Goal: Answer question/provide support: Share knowledge or assist other users

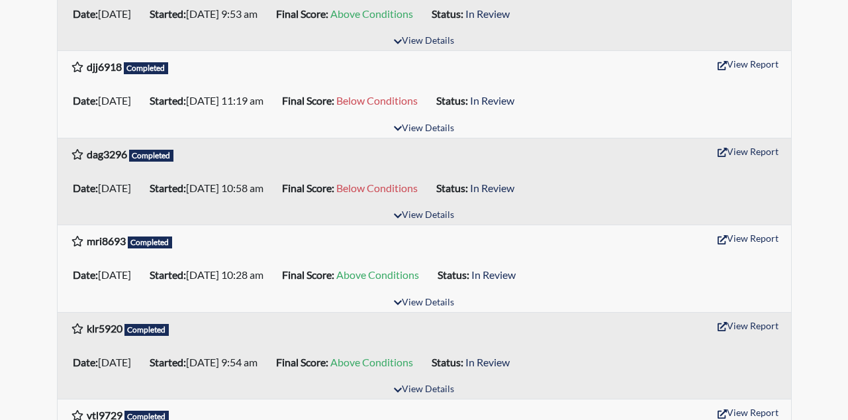
scroll to position [530, 0]
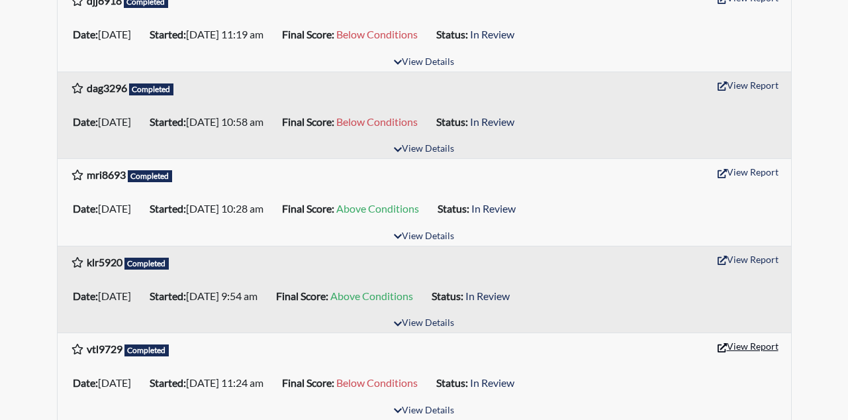
click at [772, 346] on button "View Report" at bounding box center [748, 346] width 73 height 21
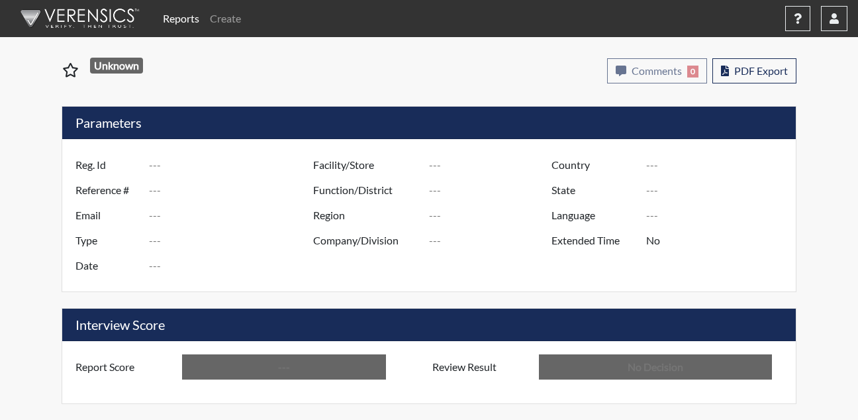
type input "vtl9729"
type input "48943"
type input "---"
type input "Corrections Pre-Employment"
type input "Aug 8, 2025"
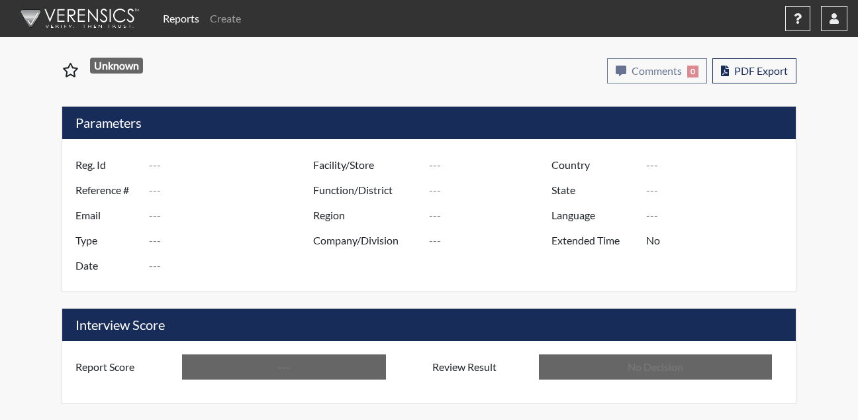
type input "[PERSON_NAME]"
type input "[GEOGRAPHIC_DATA]"
type input "[US_STATE]"
type input "English"
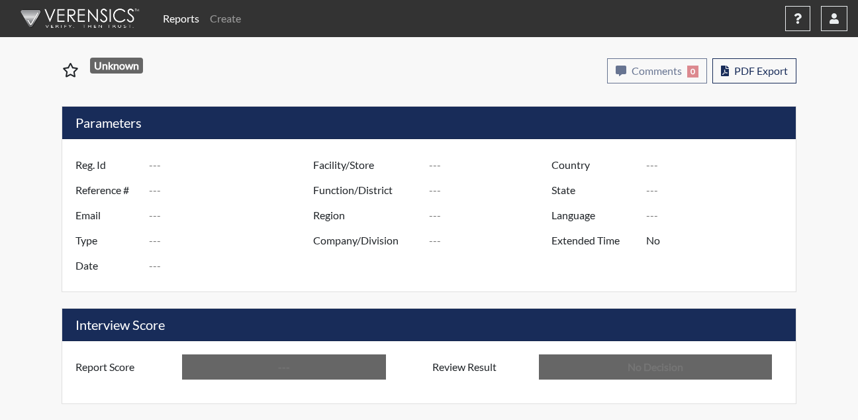
type input "Below Conditions"
type input "In Review"
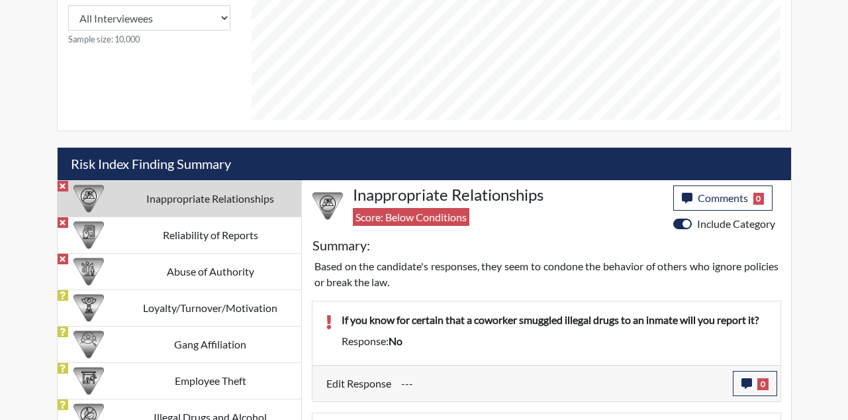
scroll to position [662, 0]
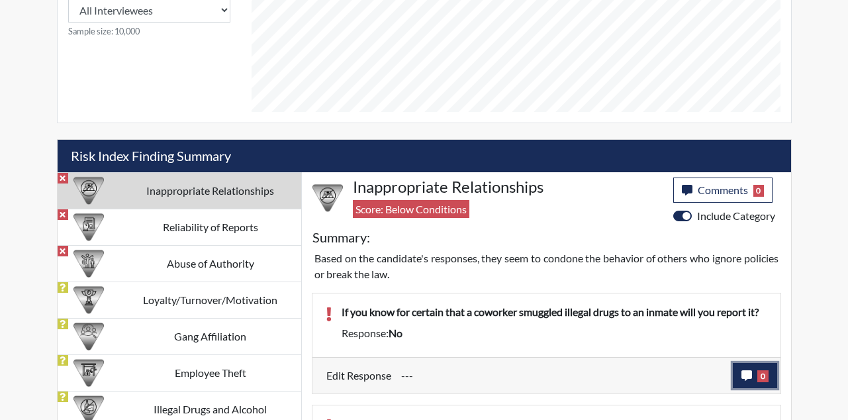
click at [756, 373] on button "0" at bounding box center [755, 375] width 44 height 25
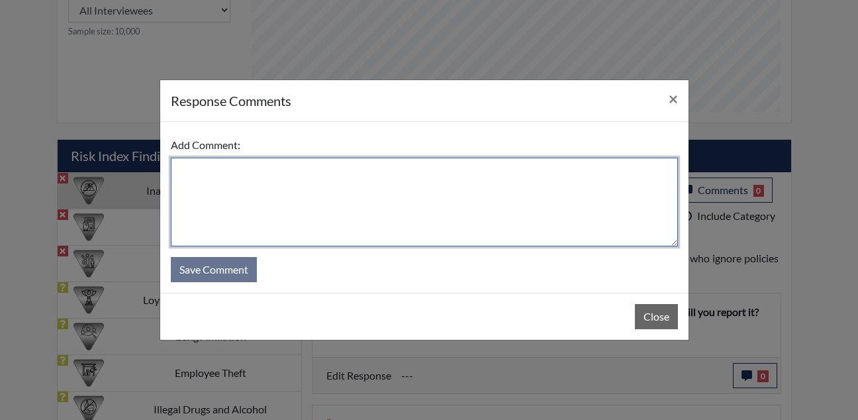
click at [367, 195] on textarea at bounding box center [424, 202] width 507 height 89
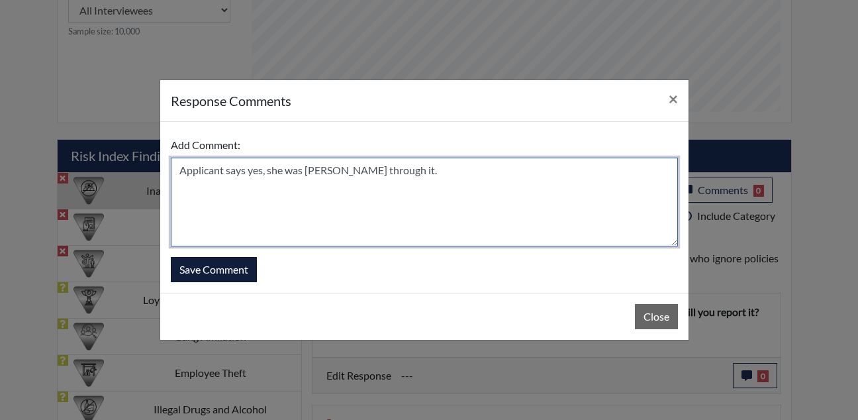
type textarea "Applicant says yes, she was rushing through it."
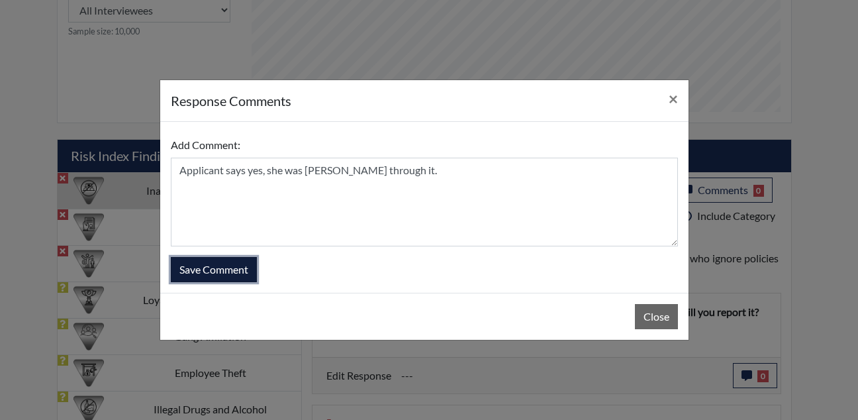
click at [253, 264] on button "Save Comment" at bounding box center [214, 269] width 86 height 25
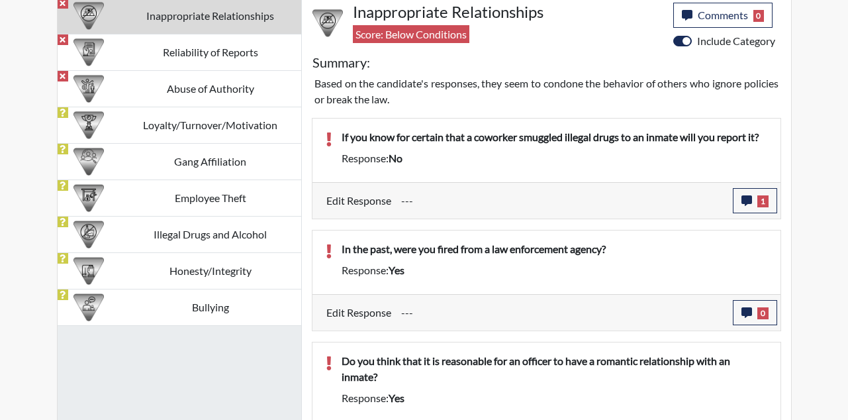
scroll to position [861, 0]
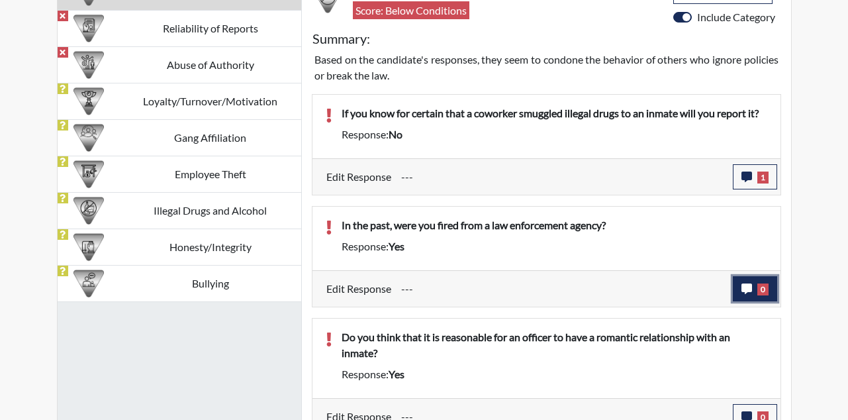
click at [759, 288] on span "0" at bounding box center [762, 289] width 11 height 12
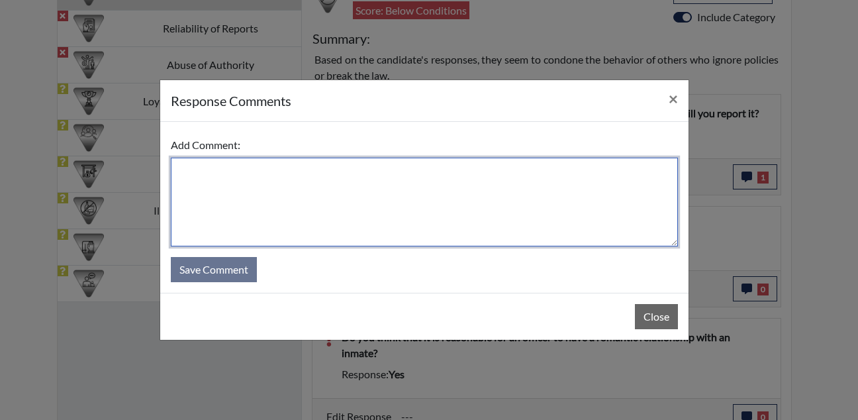
click at [389, 189] on textarea at bounding box center [424, 202] width 507 height 89
type textarea "A"
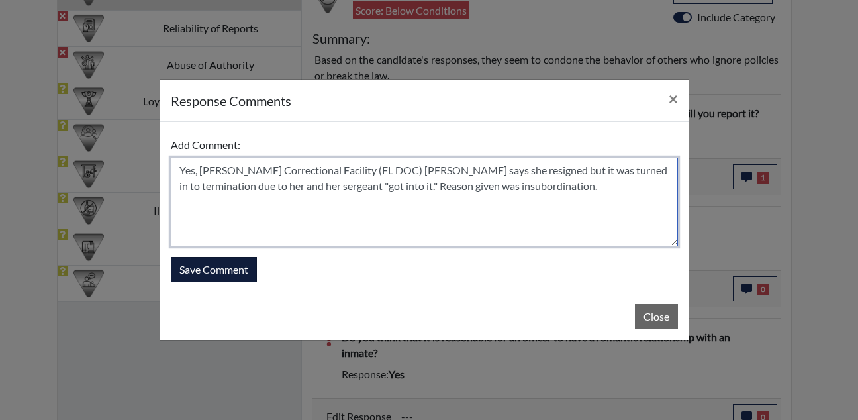
type textarea "Yes, Wakaulla Correctional Facility (FL DOC) applicant says she resigned but it…"
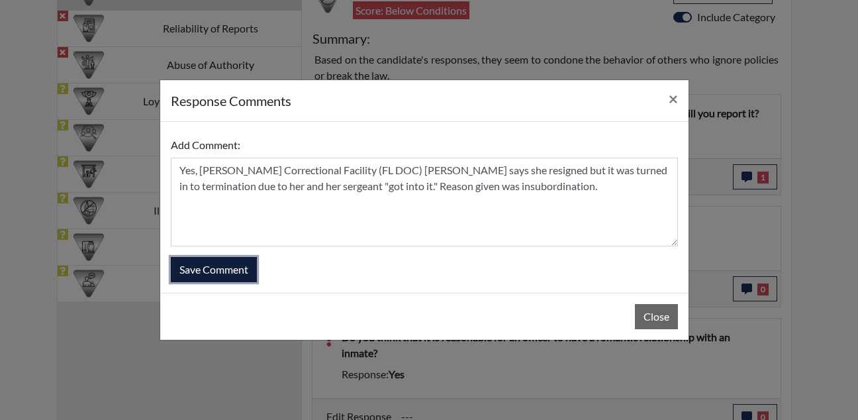
click at [221, 270] on button "Save Comment" at bounding box center [214, 269] width 86 height 25
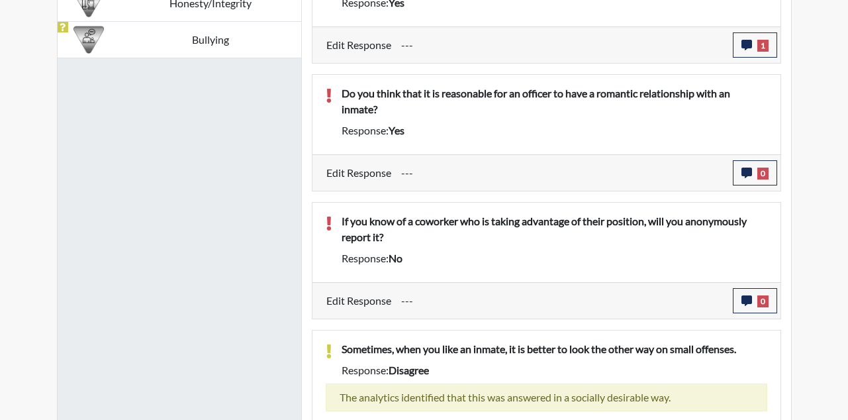
scroll to position [1126, 0]
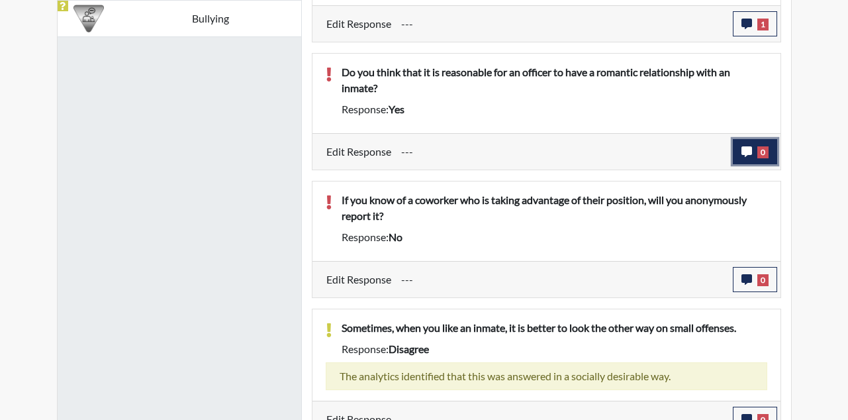
click at [746, 147] on icon "button" at bounding box center [747, 151] width 11 height 11
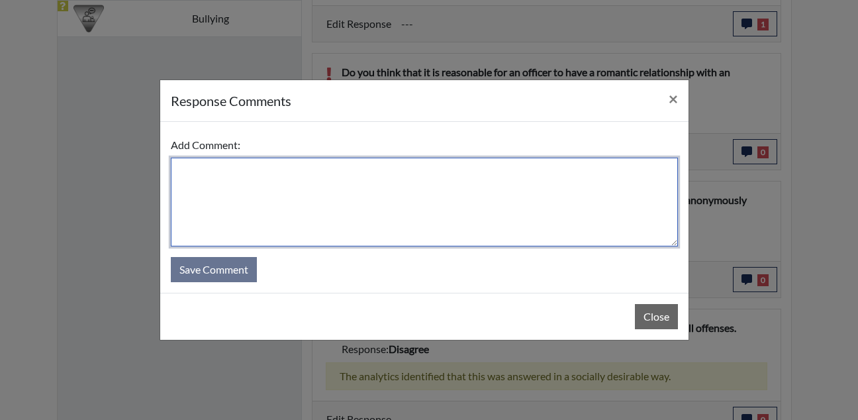
click at [260, 220] on textarea at bounding box center [424, 202] width 507 height 89
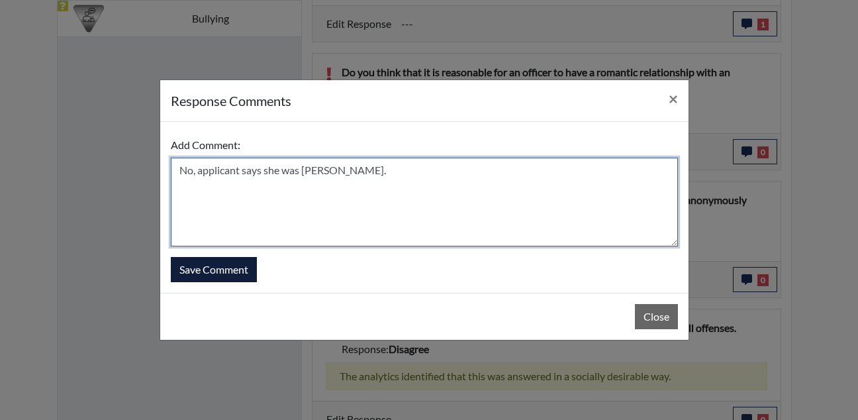
type textarea "No, applicant says she was rushing."
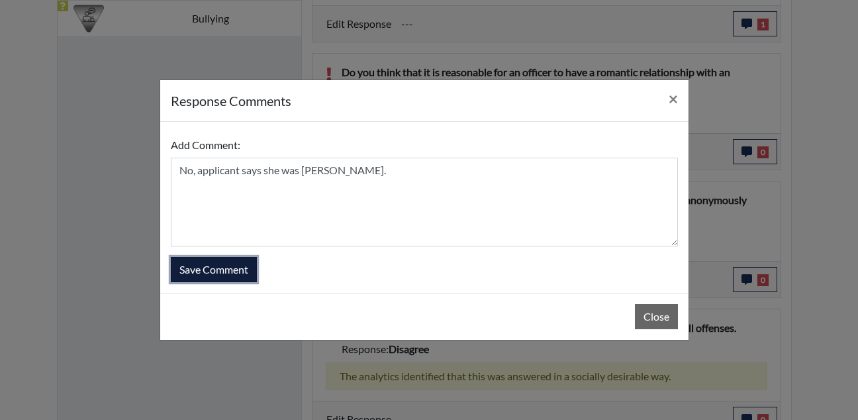
click at [201, 267] on button "Save Comment" at bounding box center [214, 269] width 86 height 25
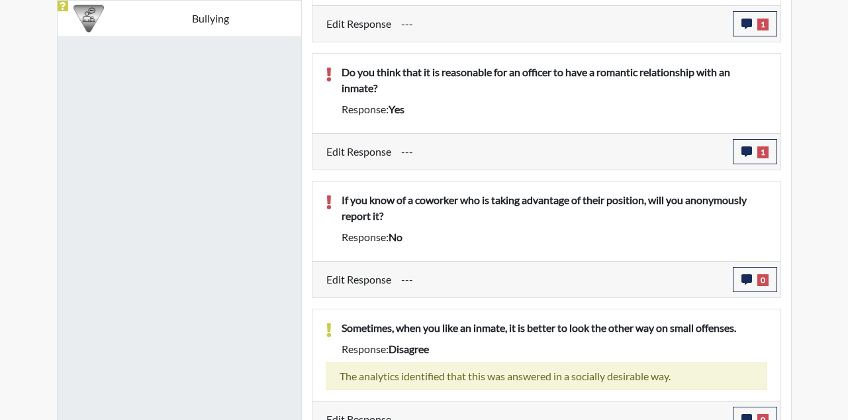
scroll to position [220, 550]
click at [757, 275] on span "0" at bounding box center [762, 280] width 11 height 12
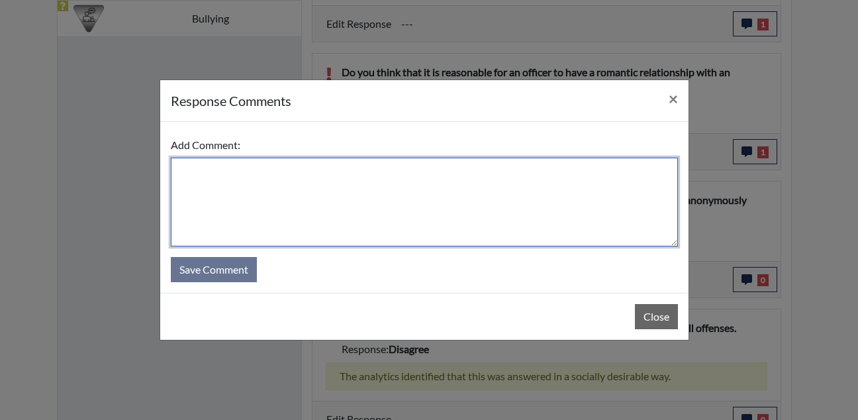
click at [408, 197] on textarea at bounding box center [424, 202] width 507 height 89
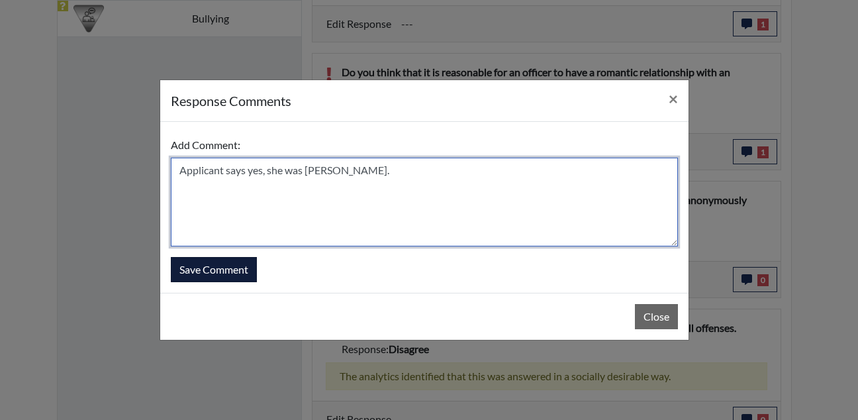
type textarea "Applicant says yes, she was rushing."
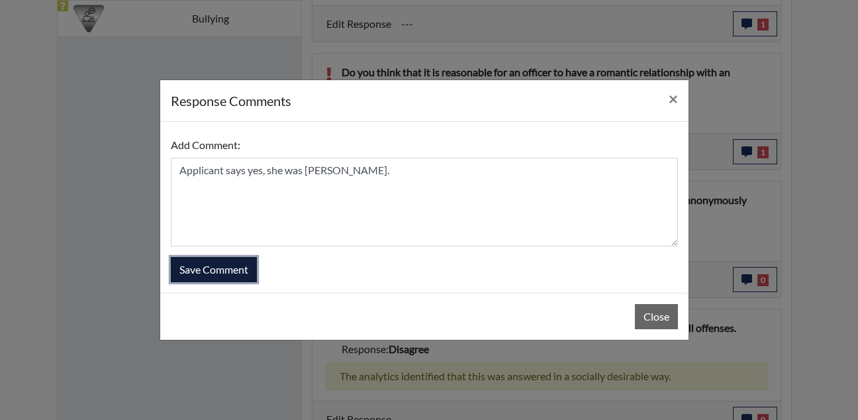
click at [213, 276] on button "Save Comment" at bounding box center [214, 269] width 86 height 25
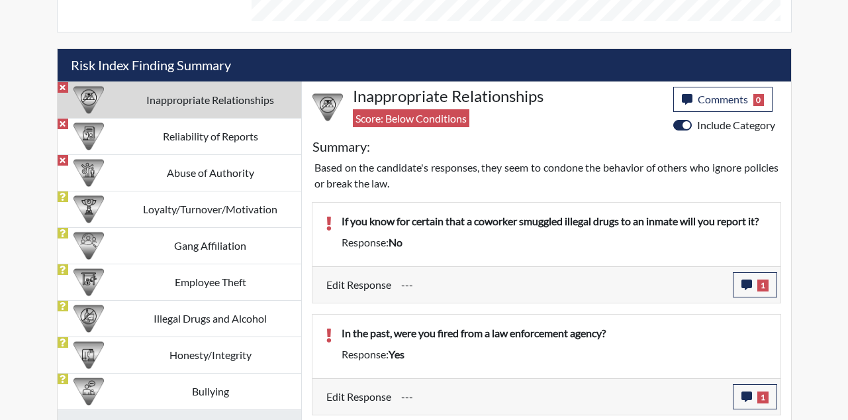
scroll to position [747, 0]
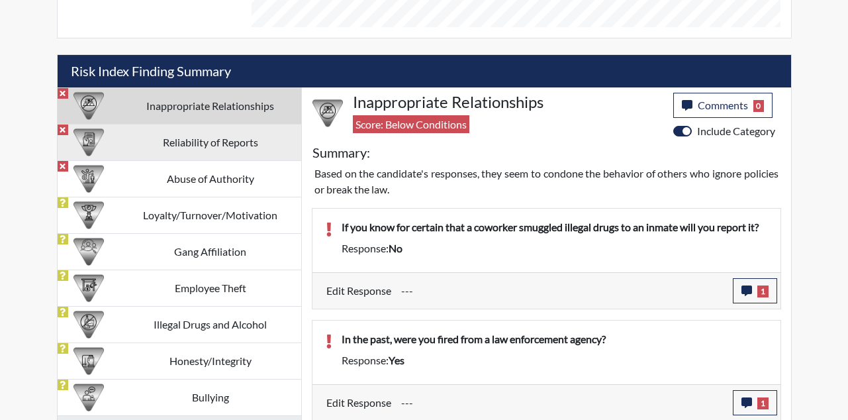
click at [208, 145] on td "Reliability of Reports" at bounding box center [210, 142] width 181 height 36
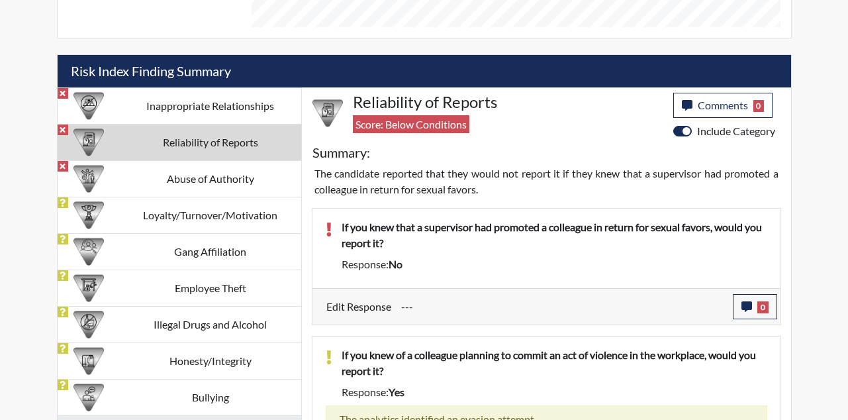
scroll to position [808, 0]
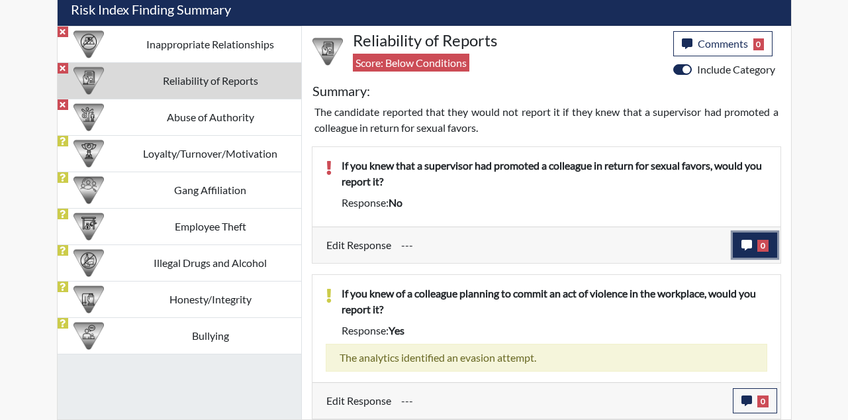
click at [754, 244] on button "0" at bounding box center [755, 244] width 44 height 25
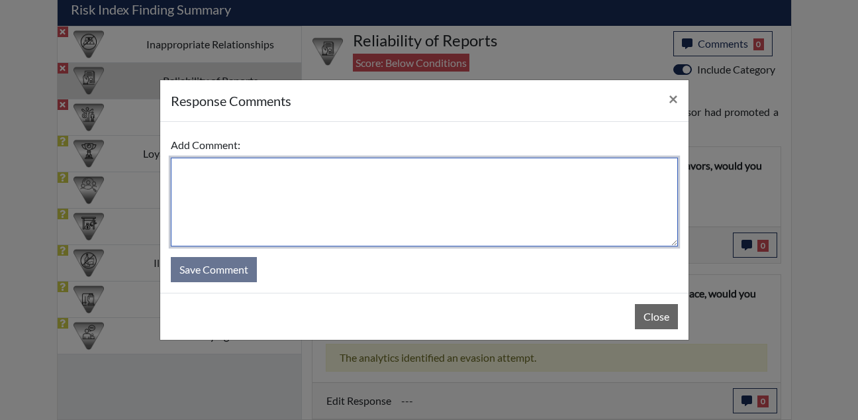
click at [469, 171] on textarea at bounding box center [424, 202] width 507 height 89
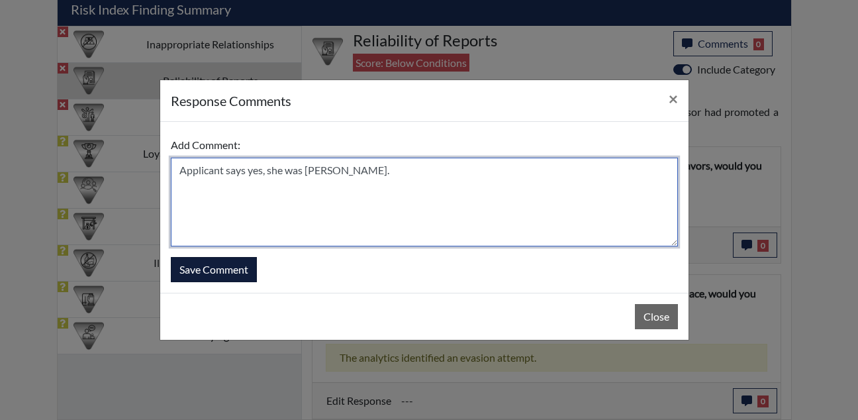
type textarea "Applicant says yes, she was rushing."
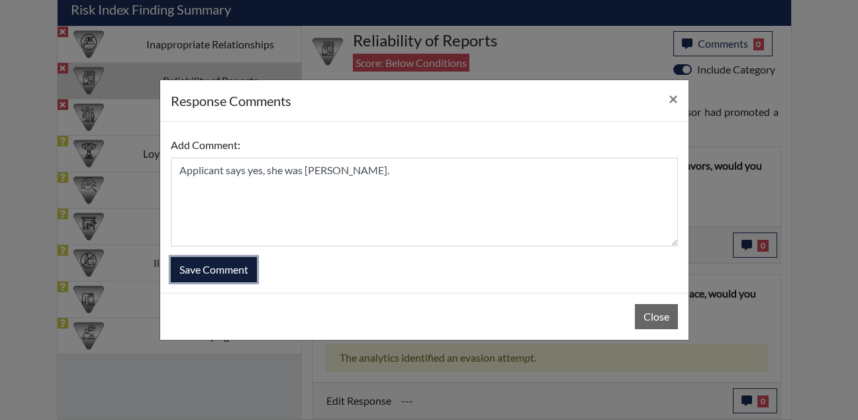
click at [228, 269] on button "Save Comment" at bounding box center [214, 269] width 86 height 25
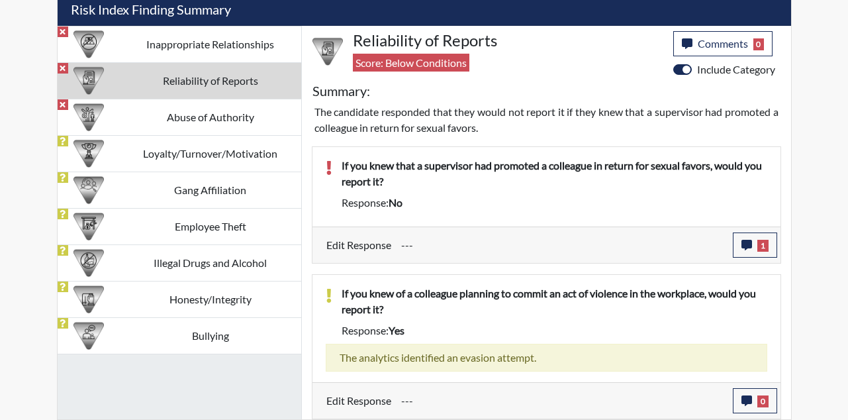
scroll to position [220, 550]
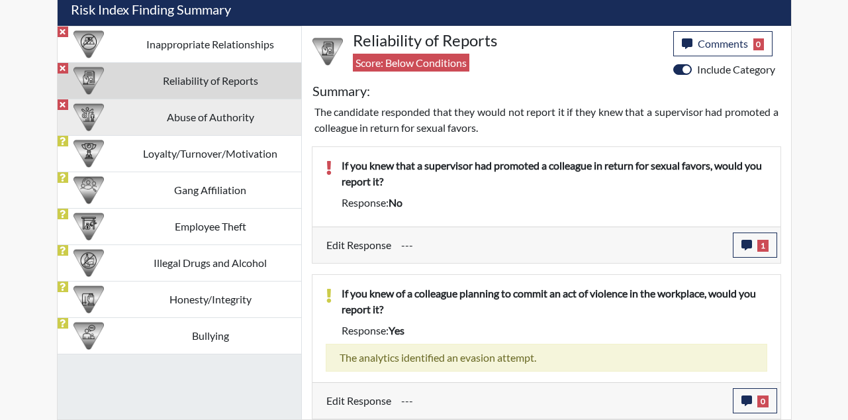
click at [236, 113] on td "Abuse of Authority" at bounding box center [210, 117] width 181 height 36
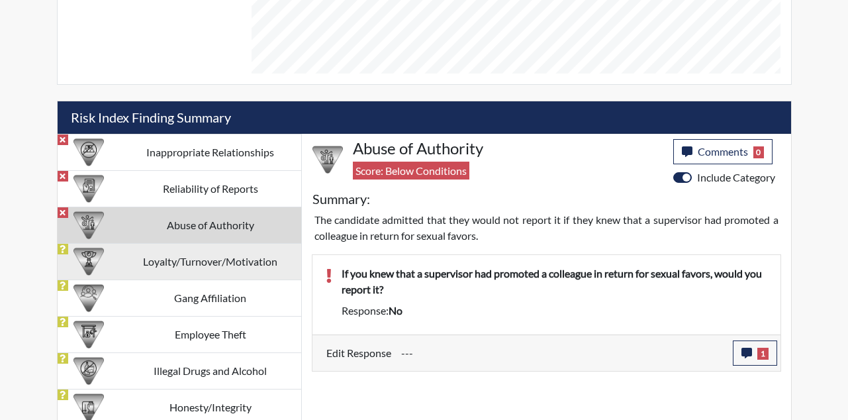
scroll to position [677, 0]
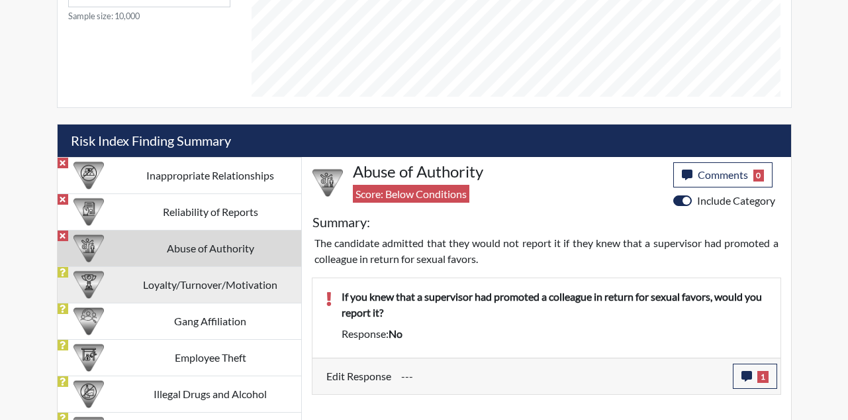
click at [179, 228] on tbody "Inappropriate Relationships Reliability of Reports Abuse of Authority Loyalty/T…" at bounding box center [180, 321] width 244 height 328
click at [202, 277] on td "Loyalty/Turnover/Motivation" at bounding box center [210, 284] width 181 height 36
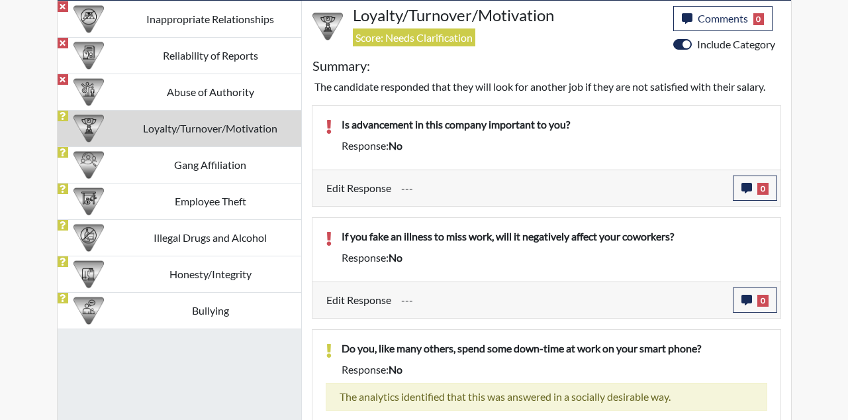
scroll to position [810, 0]
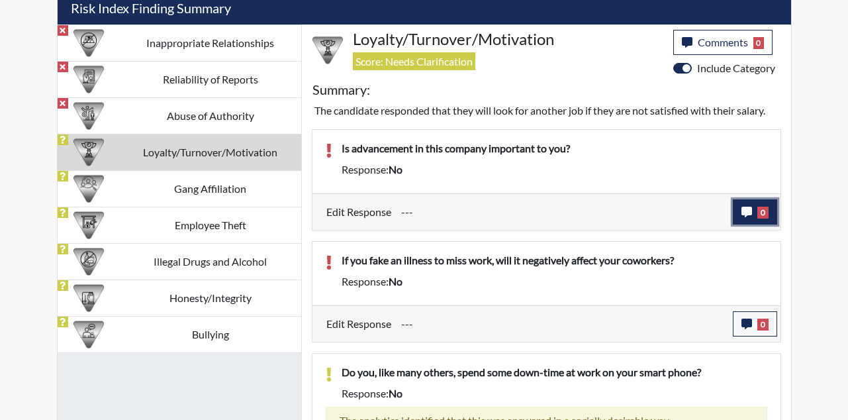
click at [756, 220] on button "0" at bounding box center [755, 211] width 44 height 25
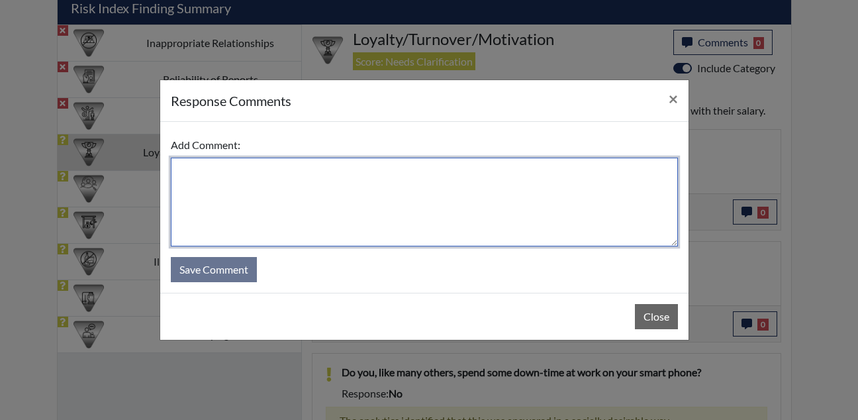
click at [349, 175] on textarea at bounding box center [424, 202] width 507 height 89
type textarea "a"
type textarea "Applicant says not really."
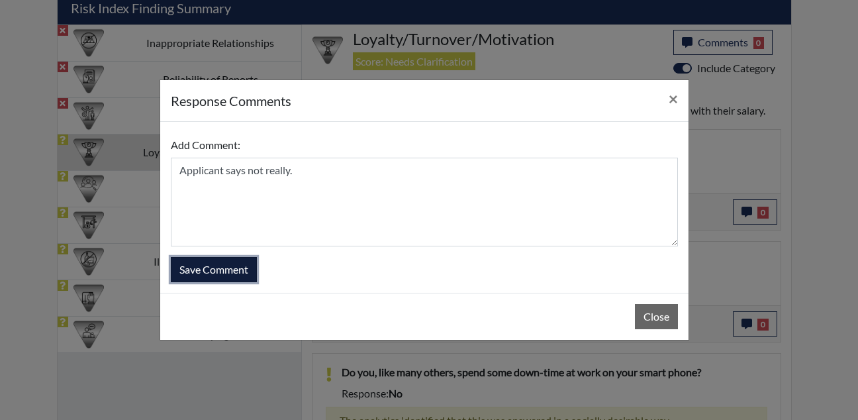
click at [185, 269] on button "Save Comment" at bounding box center [214, 269] width 86 height 25
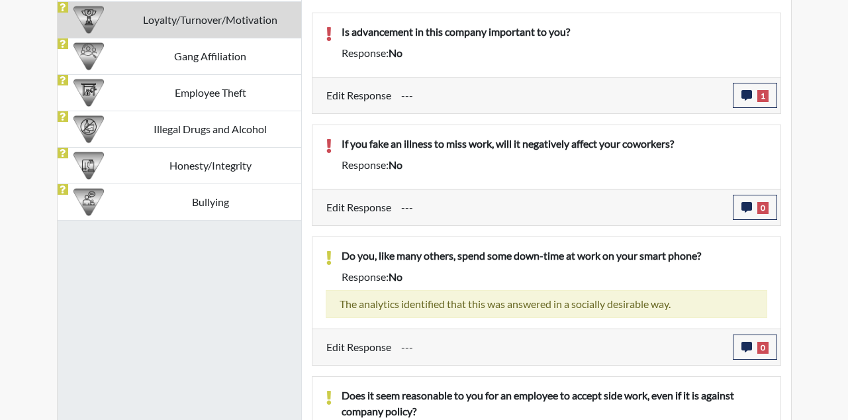
scroll to position [876, 0]
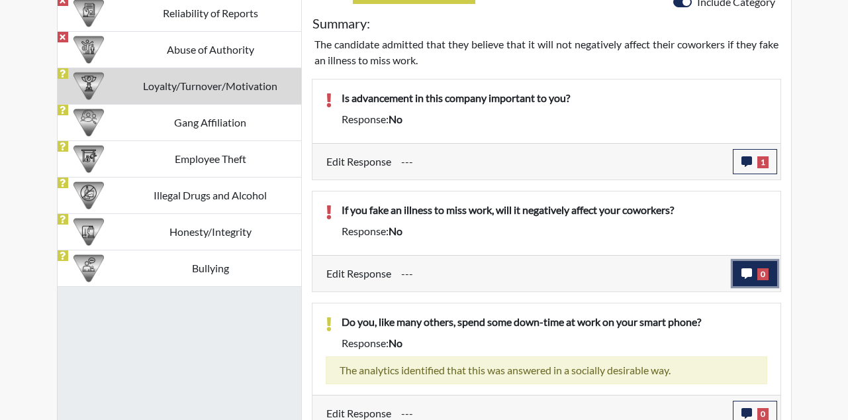
click at [748, 282] on button "0" at bounding box center [755, 273] width 44 height 25
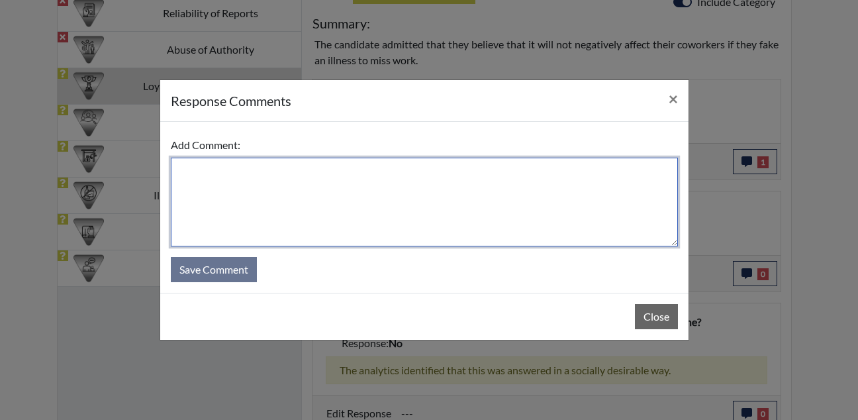
click at [433, 176] on textarea at bounding box center [424, 202] width 507 height 89
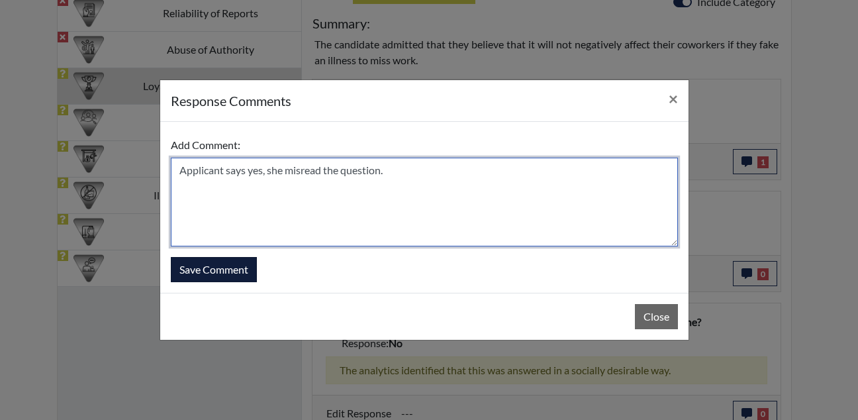
type textarea "Applicant says yes, she misread the question."
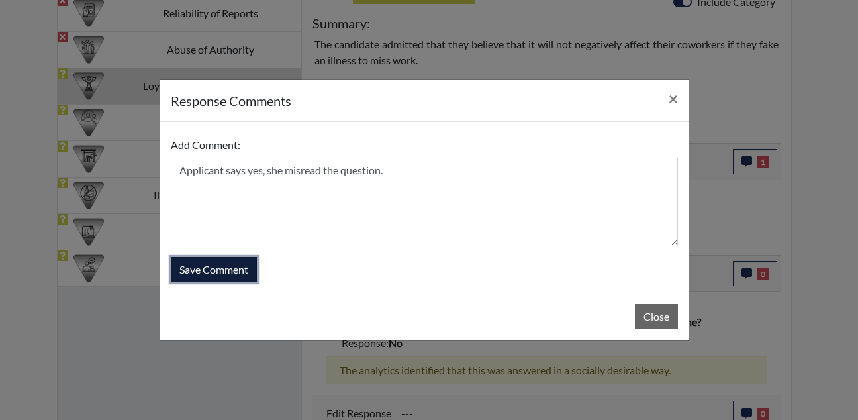
click at [196, 268] on button "Save Comment" at bounding box center [214, 269] width 86 height 25
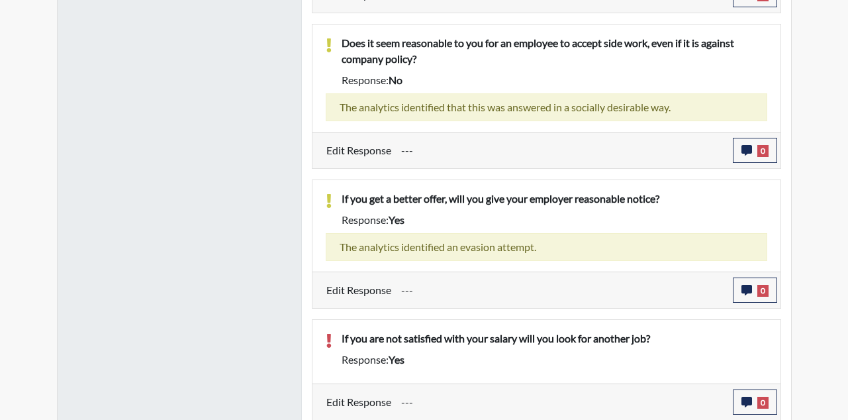
scroll to position [1280, 0]
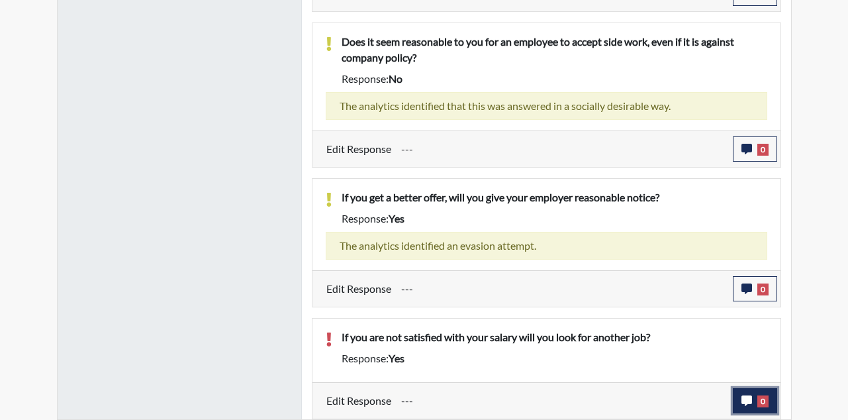
click at [749, 398] on icon "button" at bounding box center [747, 400] width 11 height 11
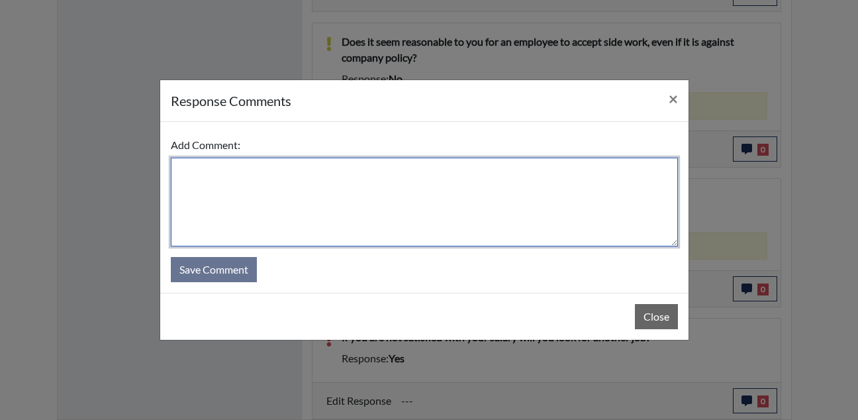
click at [436, 214] on textarea at bounding box center [424, 202] width 507 height 89
type textarea "Applicant says yes."
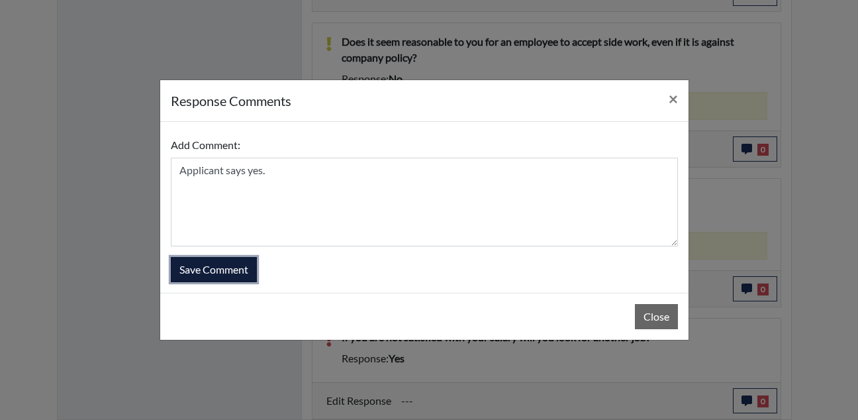
click at [238, 276] on button "Save Comment" at bounding box center [214, 269] width 86 height 25
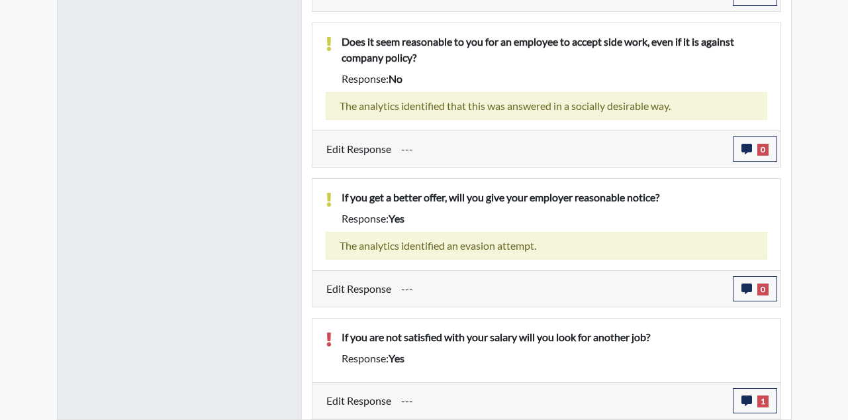
scroll to position [220, 550]
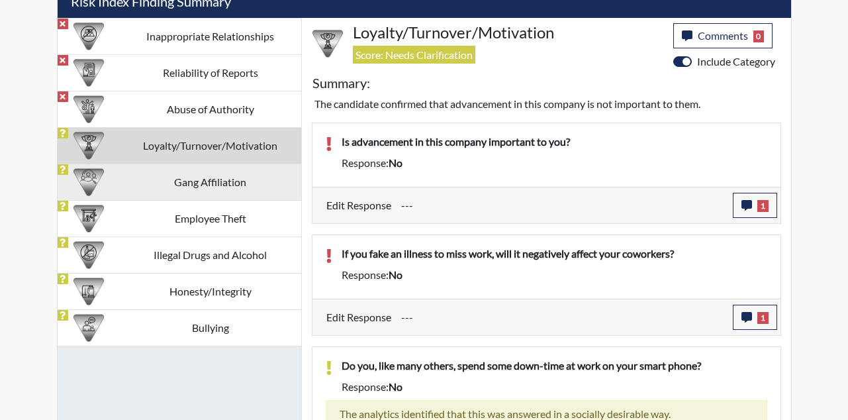
click at [242, 194] on td "Gang Affiliation" at bounding box center [210, 182] width 181 height 36
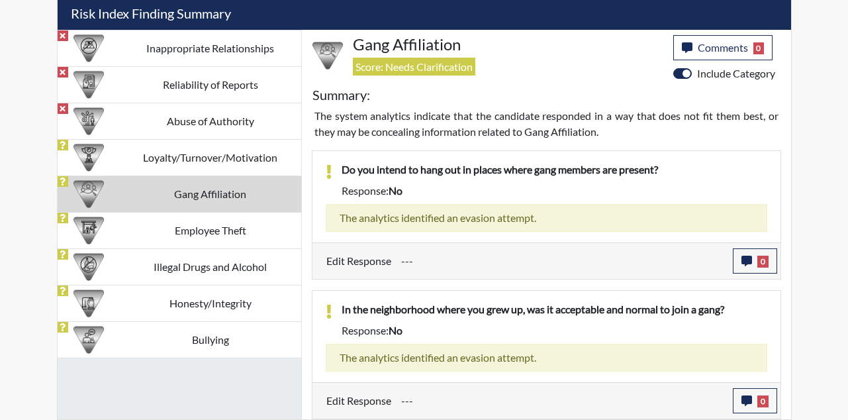
scroll to position [804, 0]
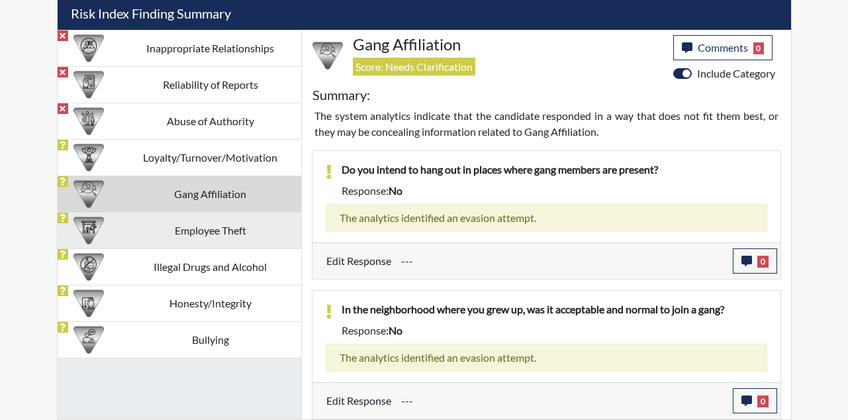
click at [162, 233] on td "Employee Theft" at bounding box center [210, 230] width 181 height 36
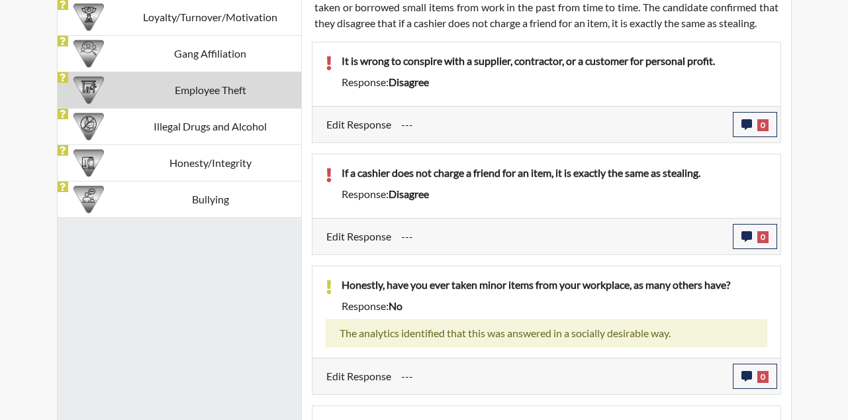
scroll to position [816, 0]
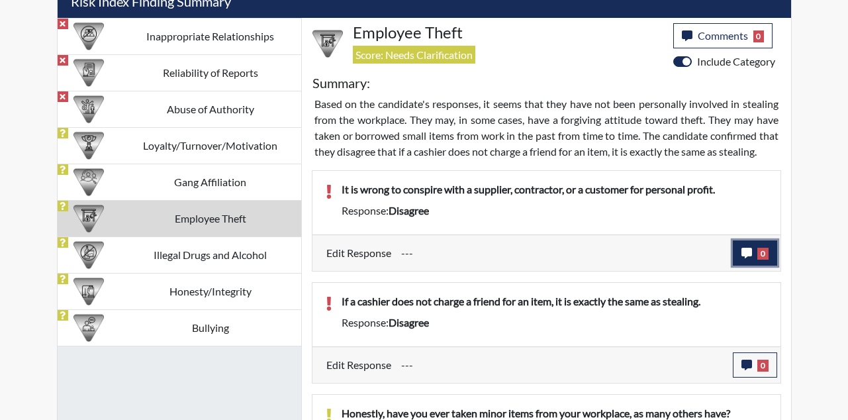
click at [759, 254] on span "0" at bounding box center [762, 254] width 11 height 12
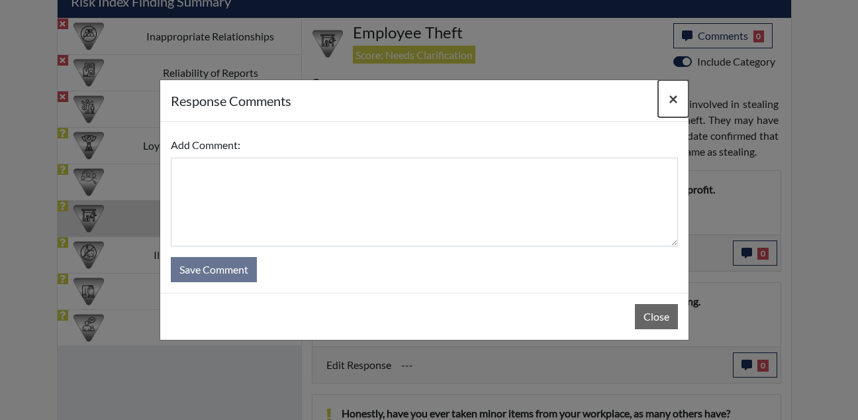
click at [672, 97] on span "×" at bounding box center [673, 98] width 9 height 19
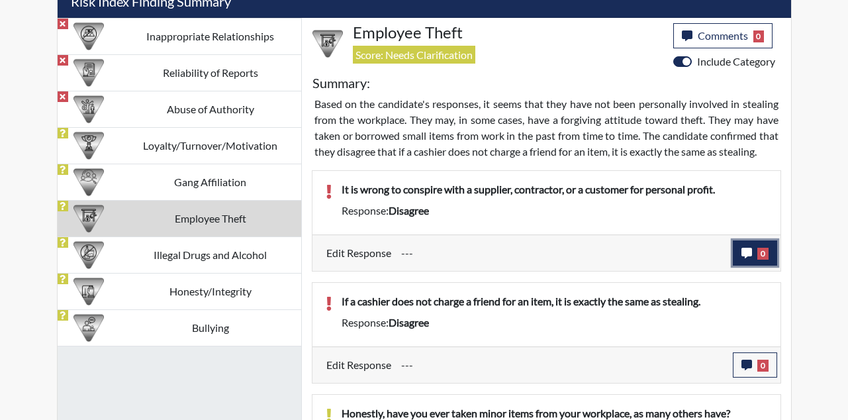
click at [768, 258] on span "0" at bounding box center [762, 254] width 11 height 12
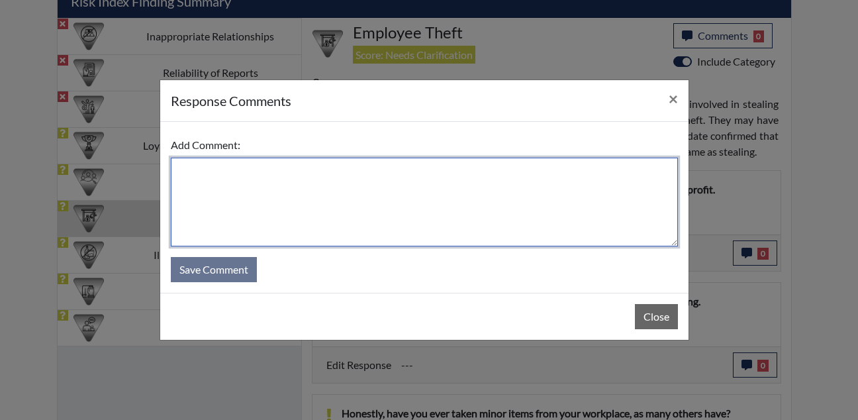
click at [389, 166] on textarea at bounding box center [424, 202] width 507 height 89
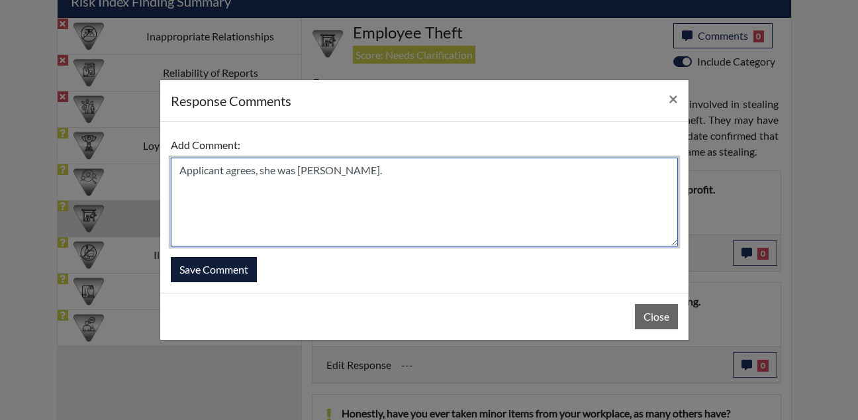
type textarea "Applicant agrees, she was rushing."
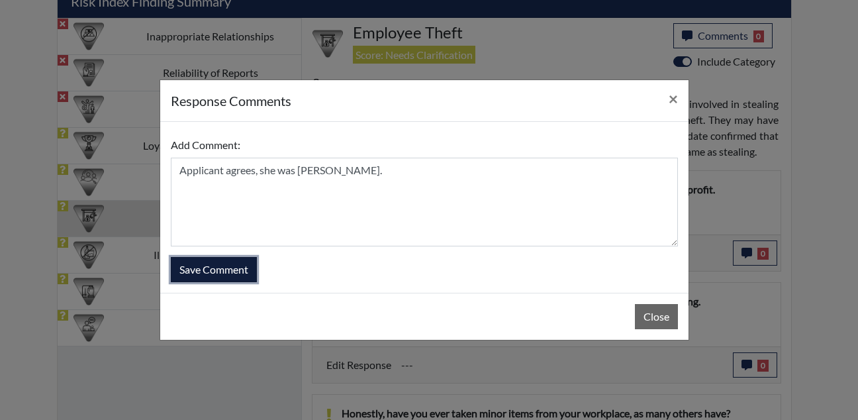
drag, startPoint x: 216, startPoint y: 268, endPoint x: 89, endPoint y: 222, distance: 135.3
click at [217, 265] on button "Save Comment" at bounding box center [214, 269] width 86 height 25
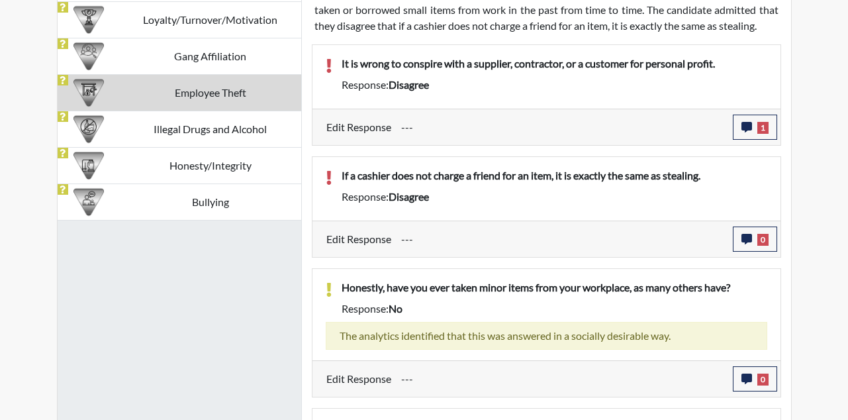
scroll to position [1015, 0]
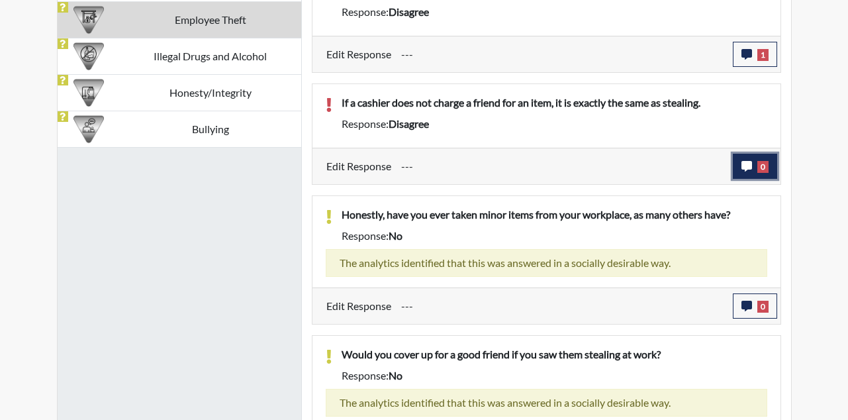
click at [763, 169] on span "0" at bounding box center [762, 167] width 11 height 12
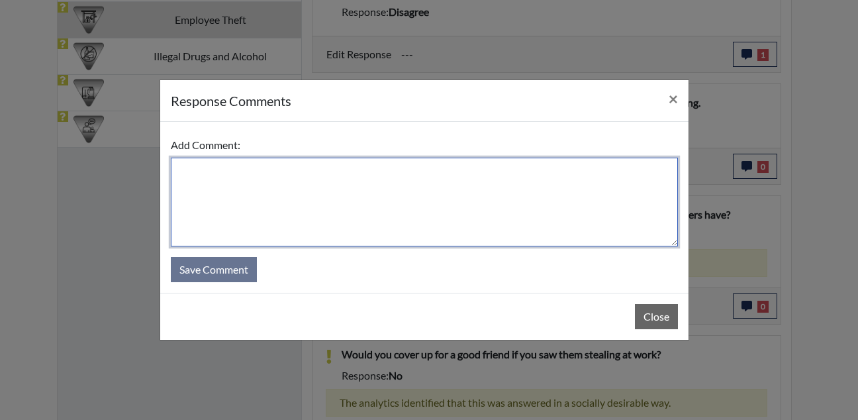
click at [346, 213] on textarea at bounding box center [424, 202] width 507 height 89
type textarea "D"
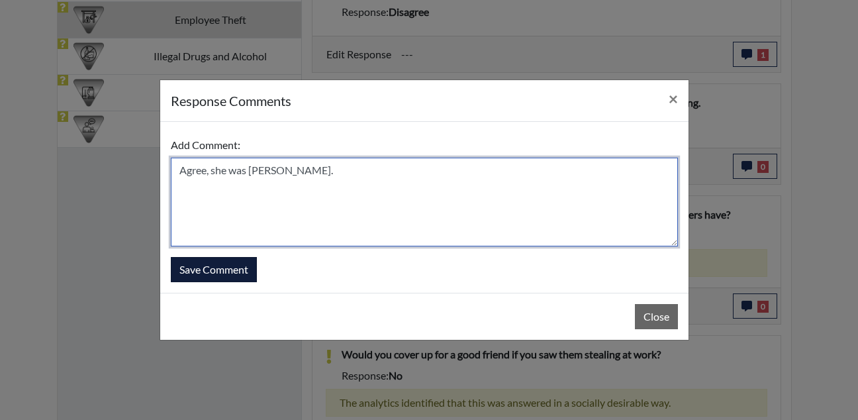
type textarea "Agree, she was rushing."
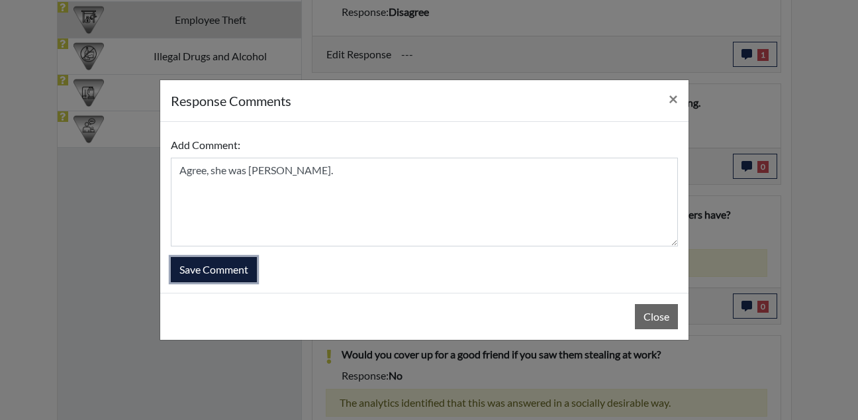
click at [238, 265] on button "Save Comment" at bounding box center [214, 269] width 86 height 25
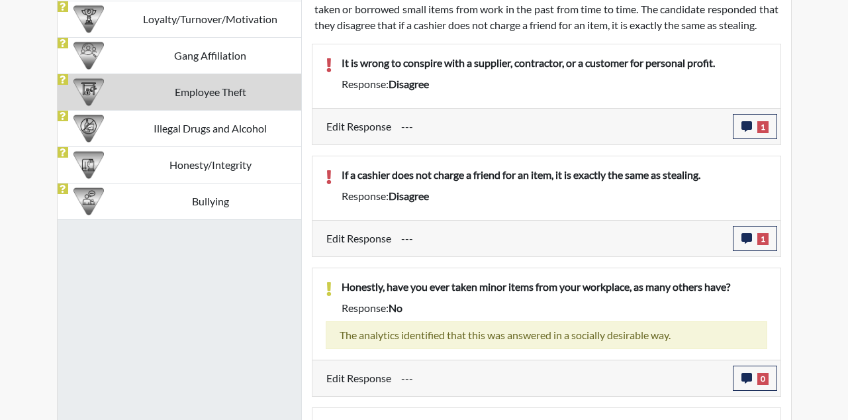
scroll to position [885, 0]
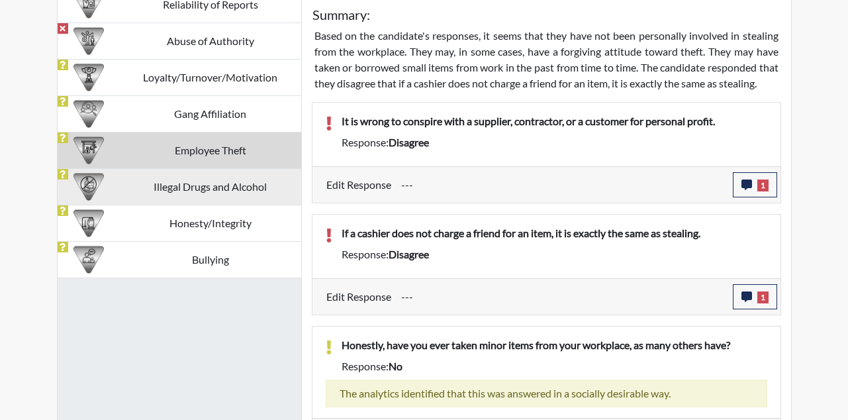
click at [195, 193] on td "Illegal Drugs and Alcohol" at bounding box center [210, 186] width 181 height 36
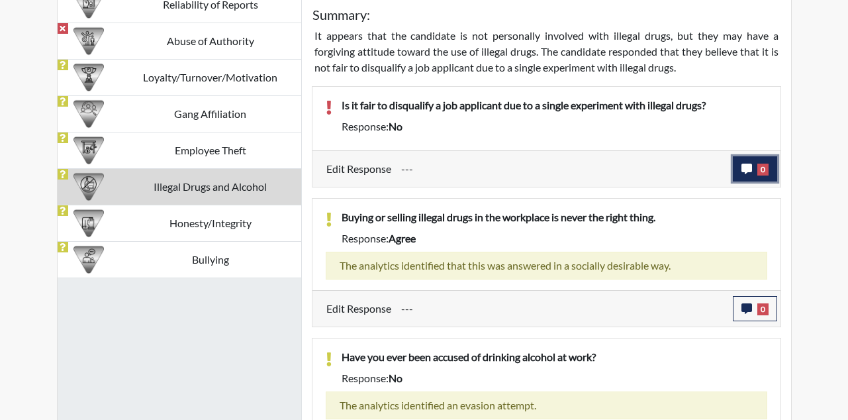
click at [764, 175] on span "0" at bounding box center [762, 170] width 11 height 12
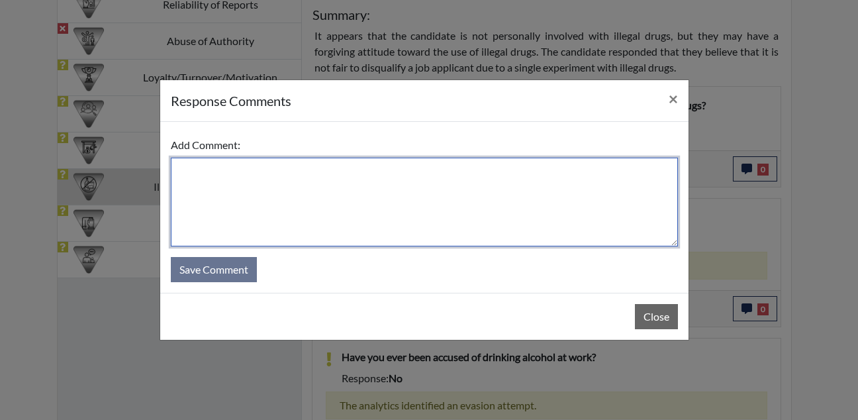
click at [447, 187] on textarea at bounding box center [424, 202] width 507 height 89
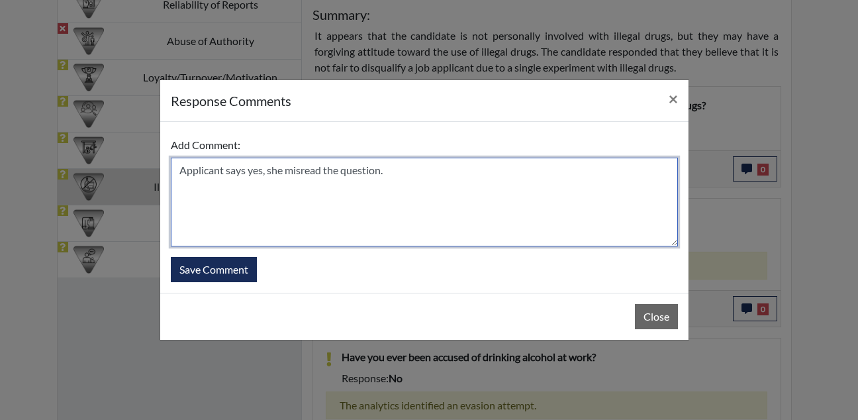
type textarea "Applicant says yes, she misread the question."
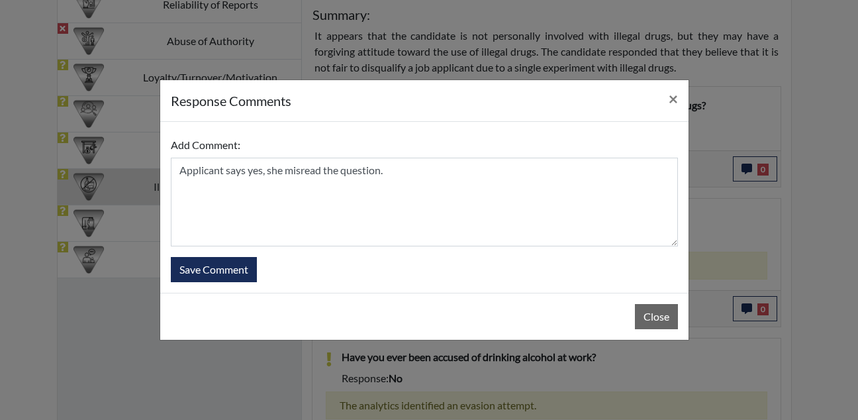
click at [197, 282] on div "Add Comment: Applicant says yes, she misread the question. Save Comment" at bounding box center [424, 207] width 528 height 171
click at [207, 273] on button "Save Comment" at bounding box center [214, 269] width 86 height 25
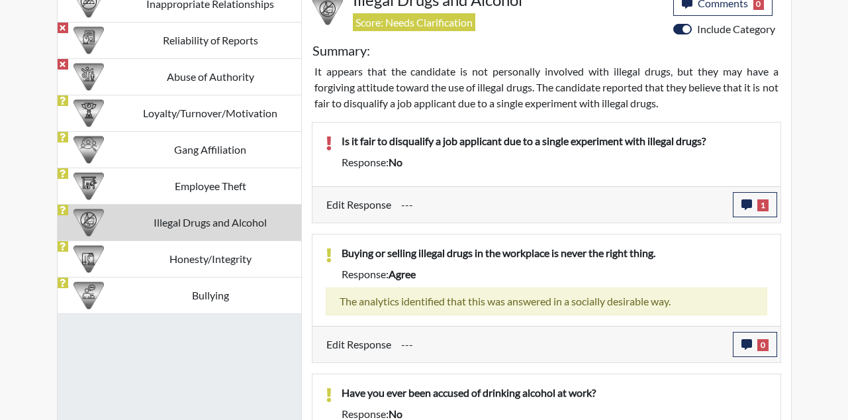
scroll to position [814, 0]
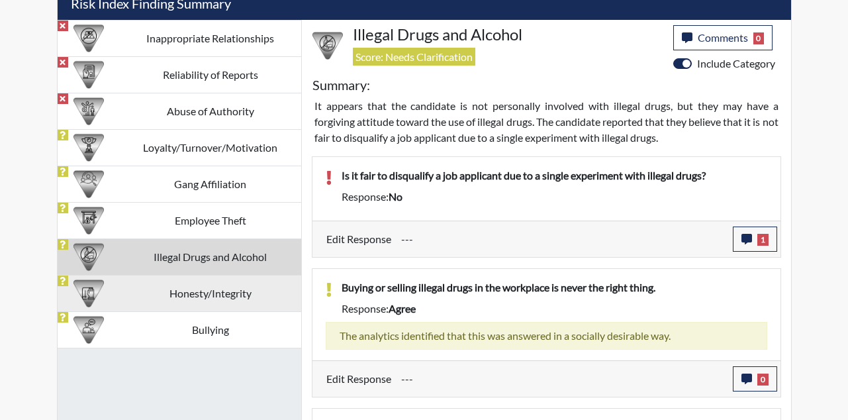
click at [251, 302] on td "Honesty/Integrity" at bounding box center [210, 293] width 181 height 36
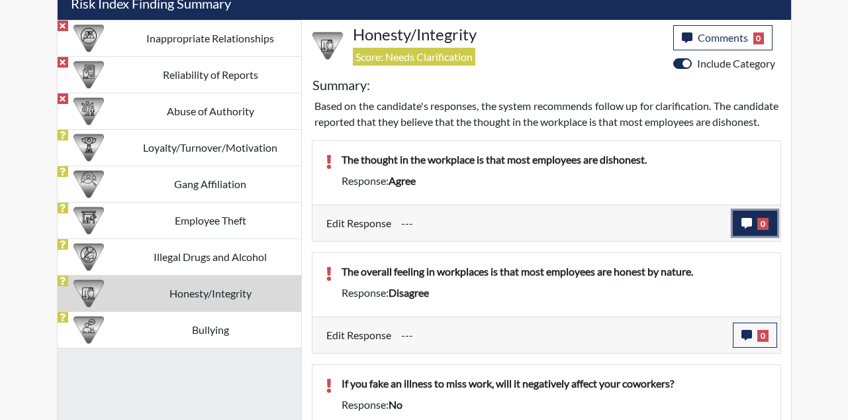
click at [770, 230] on button "0" at bounding box center [755, 223] width 44 height 25
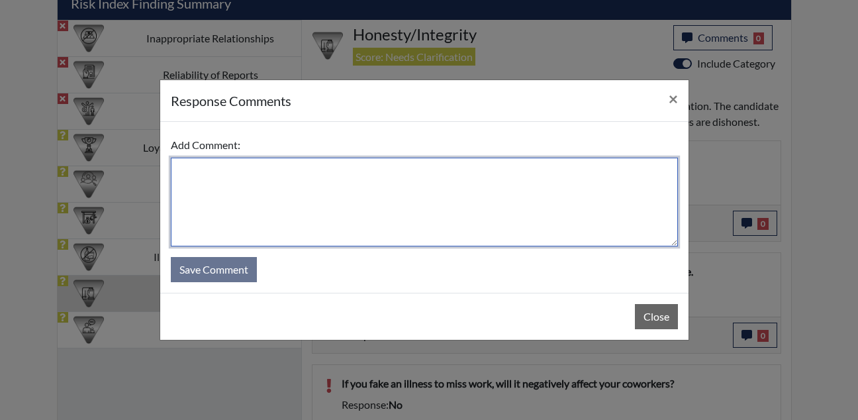
click at [488, 197] on textarea at bounding box center [424, 202] width 507 height 89
type textarea "Agree, some people do lie."
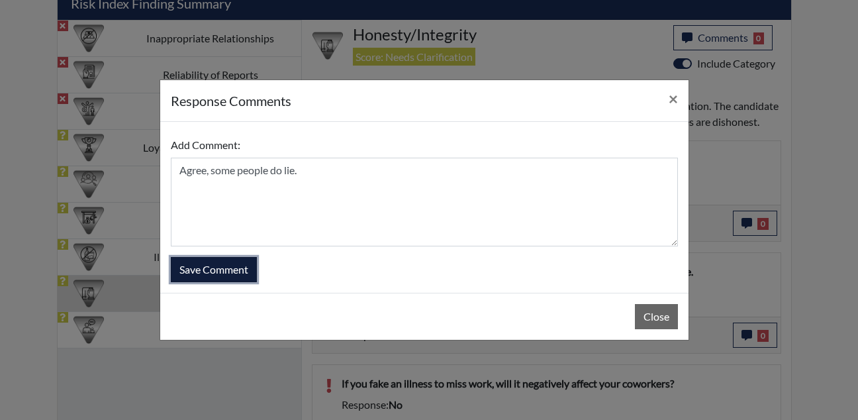
click at [242, 266] on button "Save Comment" at bounding box center [214, 269] width 86 height 25
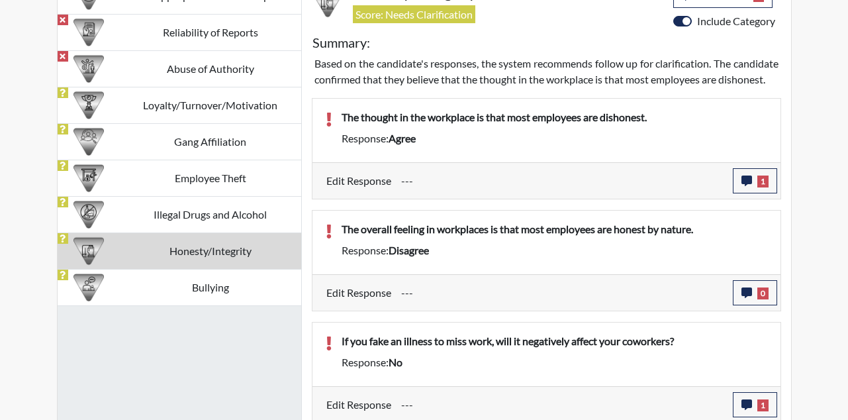
scroll to position [881, 0]
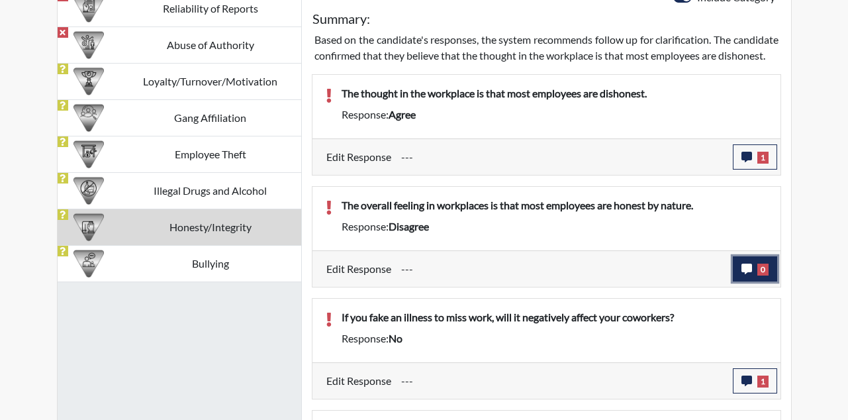
click at [758, 275] on span "0" at bounding box center [762, 270] width 11 height 12
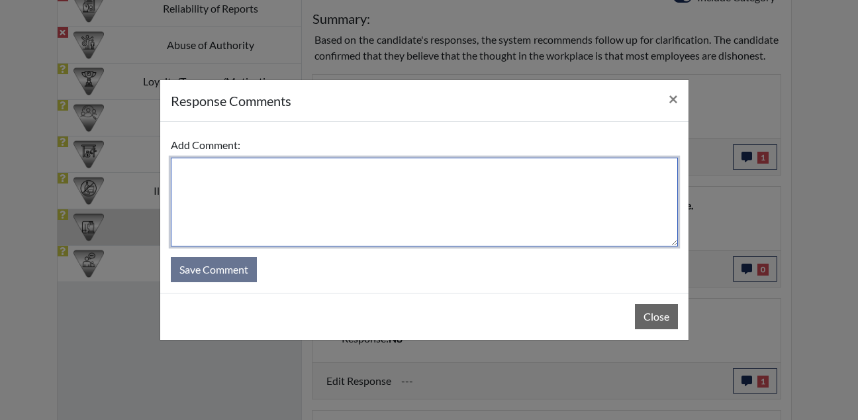
click at [464, 201] on textarea at bounding box center [424, 202] width 507 height 89
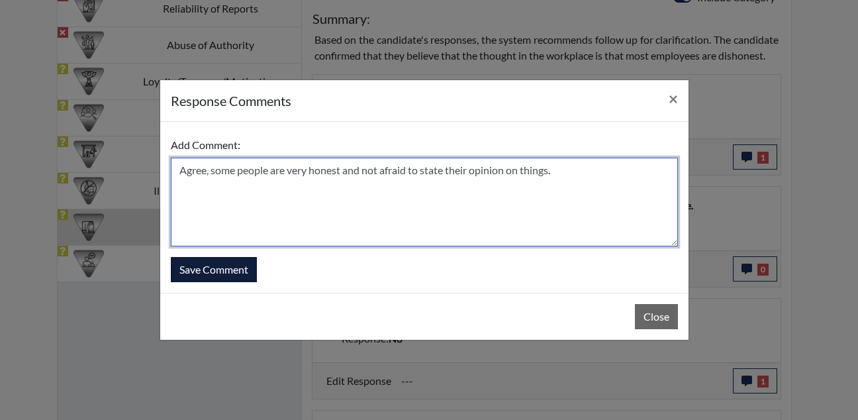
type textarea "Agree, some people are very honest and not afraid to state their opinion on thi…"
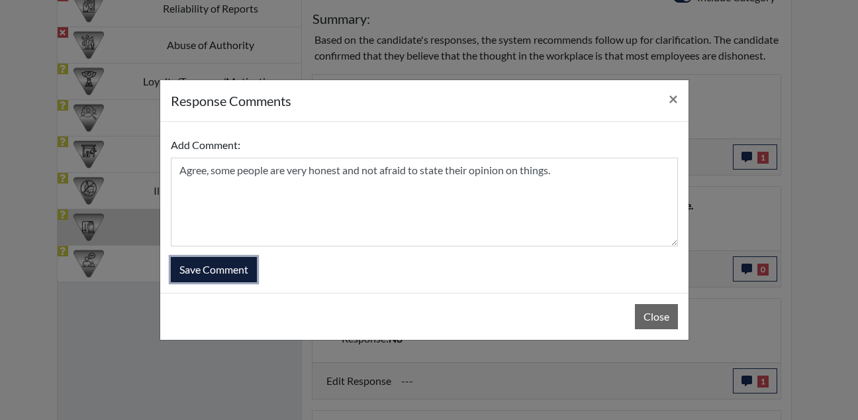
click at [193, 267] on button "Save Comment" at bounding box center [214, 269] width 86 height 25
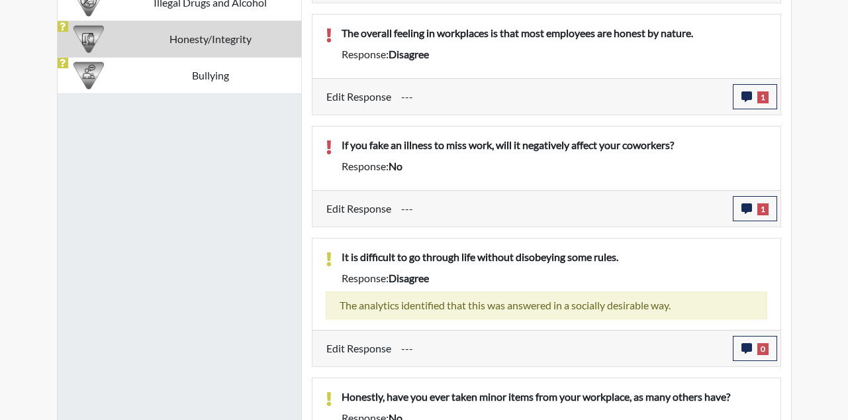
scroll to position [870, 0]
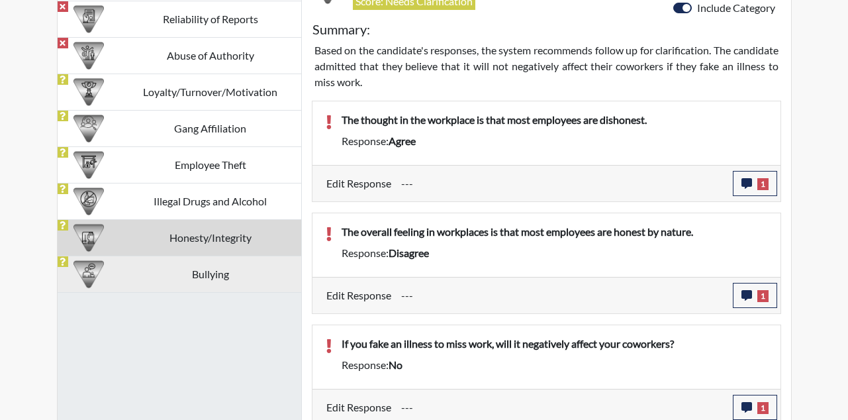
click at [211, 277] on td "Bullying" at bounding box center [210, 274] width 181 height 36
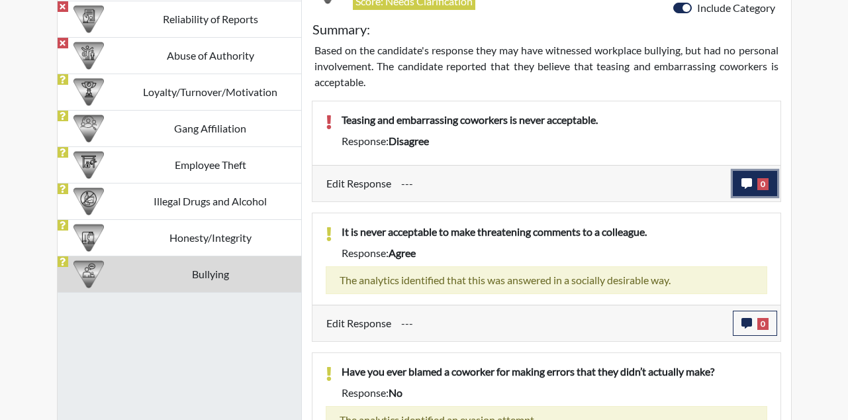
click at [774, 183] on button "0" at bounding box center [755, 183] width 44 height 25
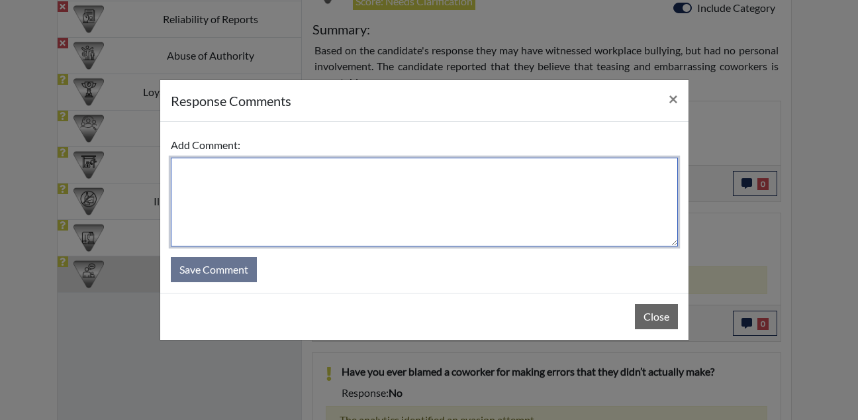
click at [434, 171] on textarea at bounding box center [424, 202] width 507 height 89
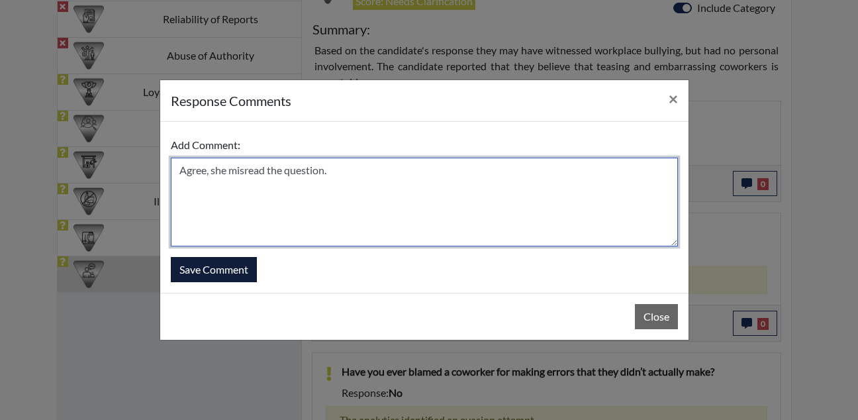
type textarea "Agree, she misread the question."
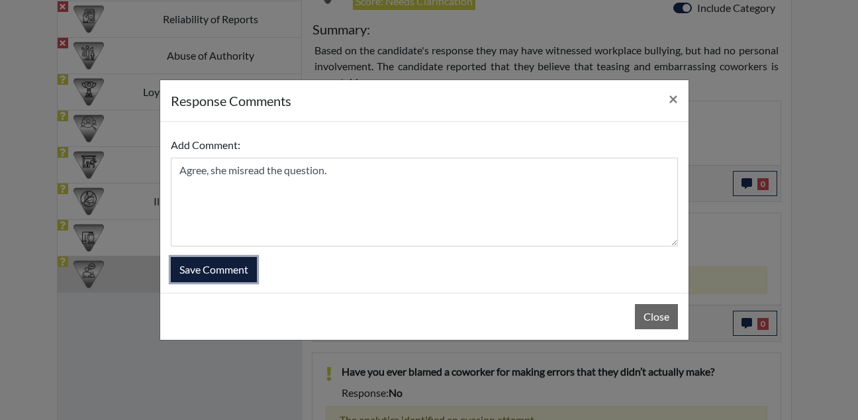
click at [240, 262] on button "Save Comment" at bounding box center [214, 269] width 86 height 25
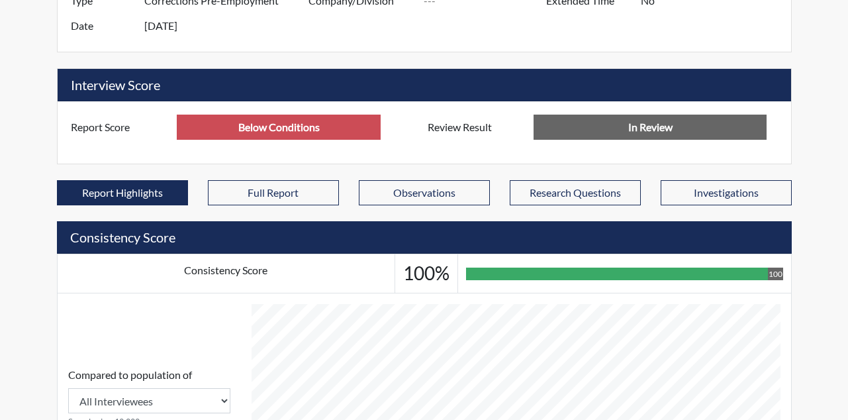
scroll to position [66, 0]
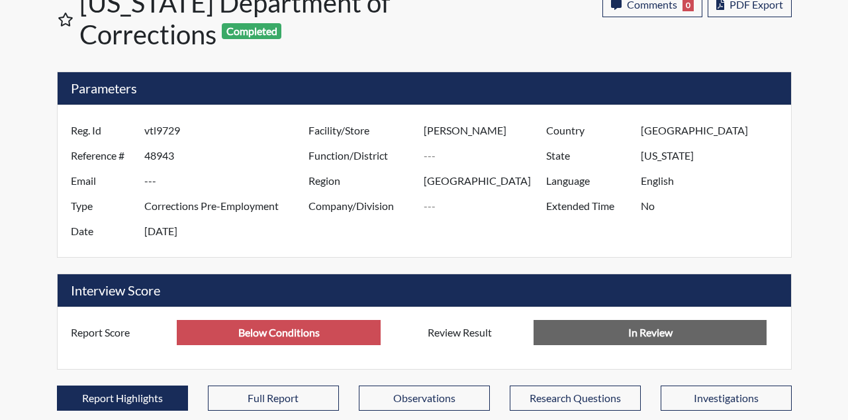
click at [426, 29] on div "Georgia Department of Corrections Completed" at bounding box center [254, 21] width 361 height 69
